Goal: Task Accomplishment & Management: Manage account settings

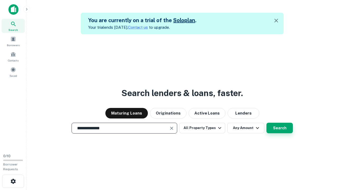
type input "**********"
click at [280, 128] on button "Search" at bounding box center [279, 128] width 26 height 11
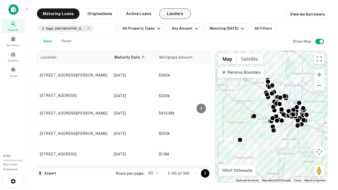
click at [175, 14] on button "Lenders" at bounding box center [175, 13] width 32 height 11
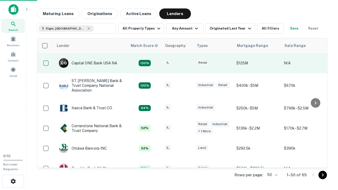
click at [188, 63] on div "IL" at bounding box center [178, 63] width 26 height 7
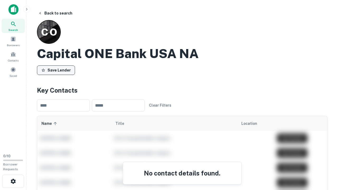
click at [56, 70] on button "Save Lender" at bounding box center [56, 70] width 38 height 10
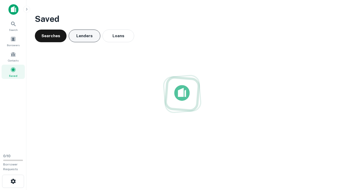
click at [85, 36] on button "Lenders" at bounding box center [85, 36] width 32 height 13
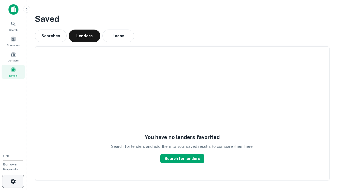
click at [13, 181] on icon "button" at bounding box center [13, 181] width 6 height 6
